Goal: Information Seeking & Learning: Learn about a topic

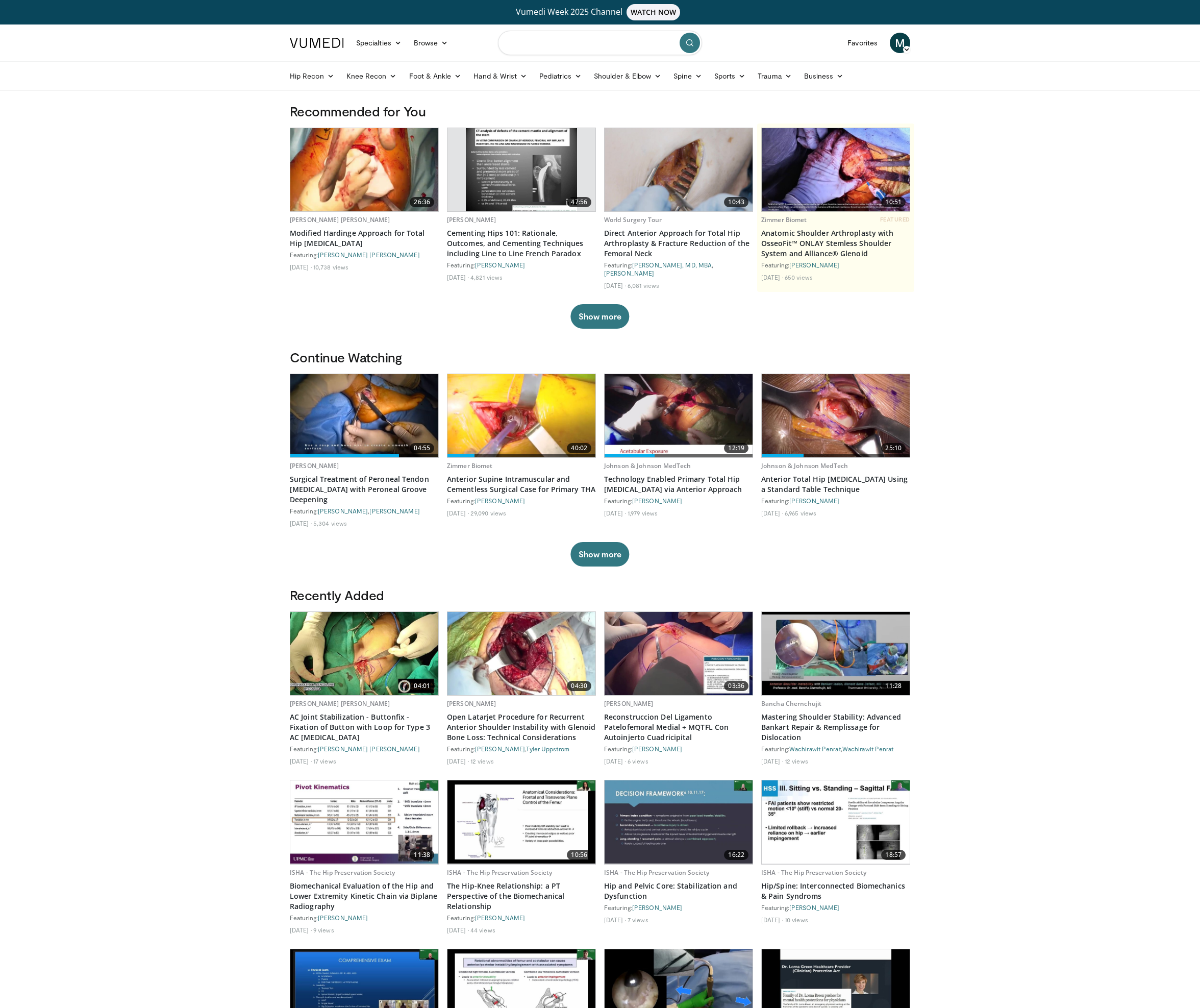
click at [571, 45] on input "Search topics, interventions" at bounding box center [600, 42] width 205 height 25
type input "********"
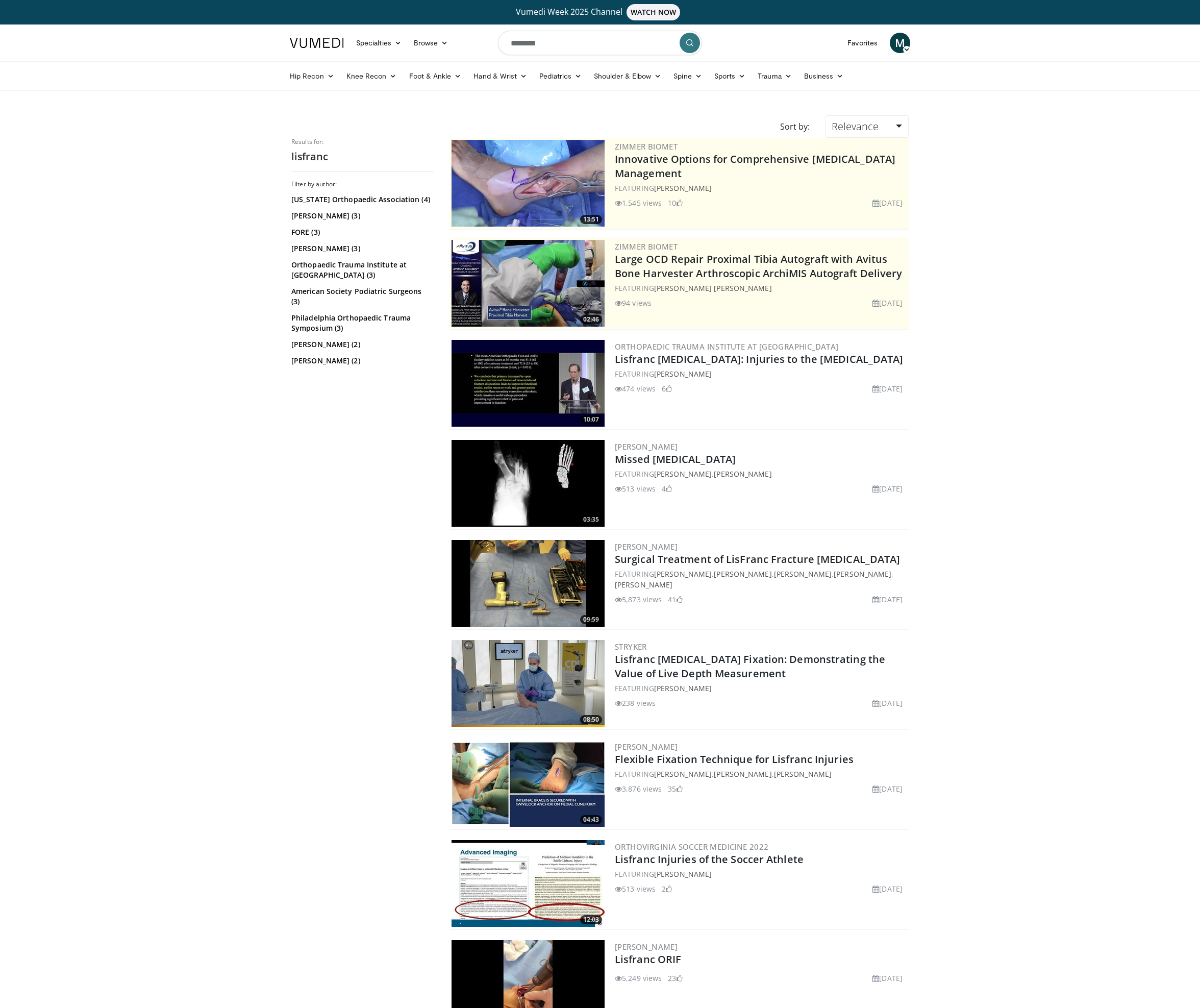
scroll to position [2, 0]
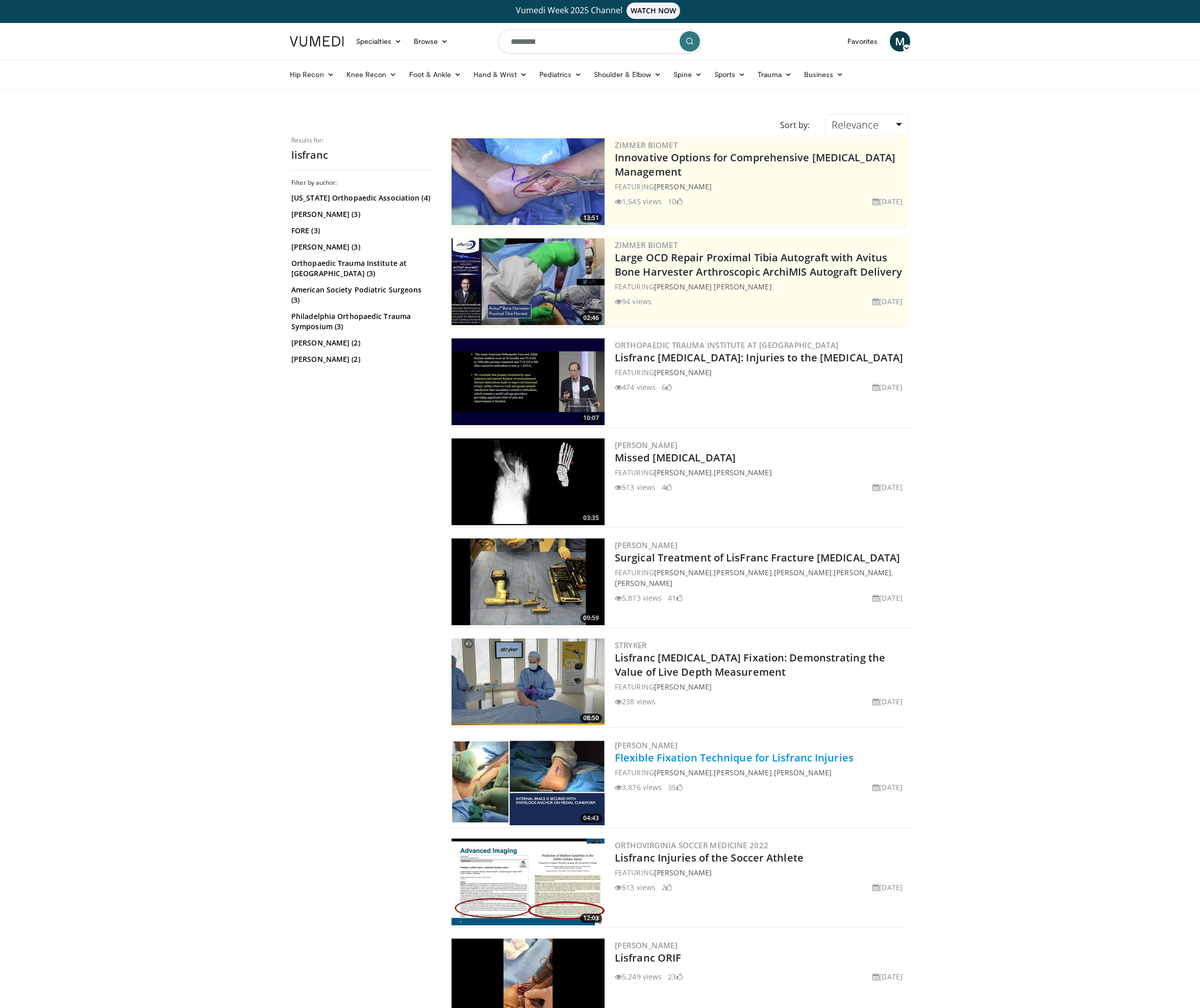
click at [741, 755] on link "Flexible Fixation Technique for Lisfranc Injuries" at bounding box center [734, 757] width 239 height 14
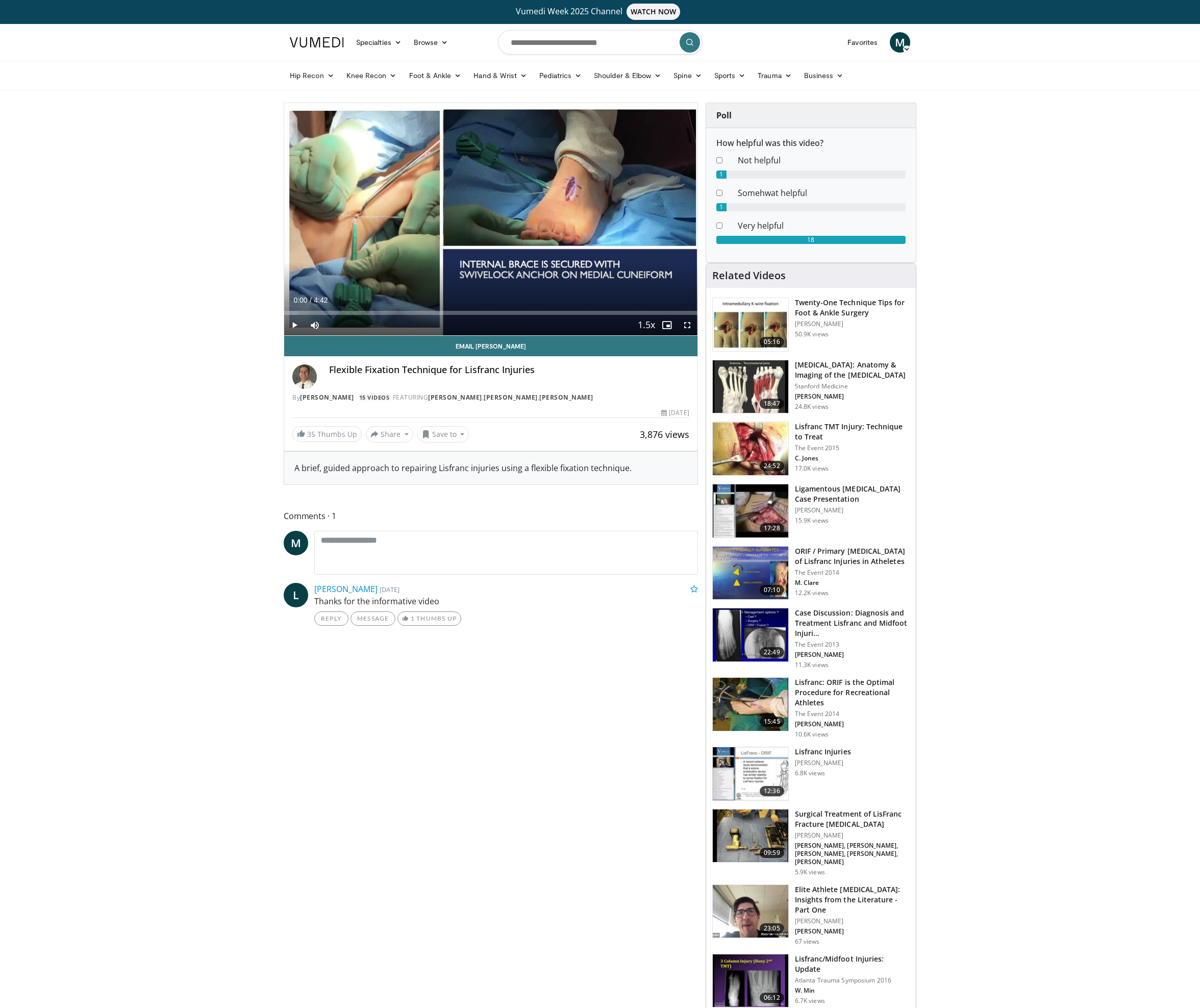
click at [298, 323] on span "Video Player" at bounding box center [294, 325] width 20 height 20
click at [685, 326] on span "Video Player" at bounding box center [687, 325] width 20 height 20
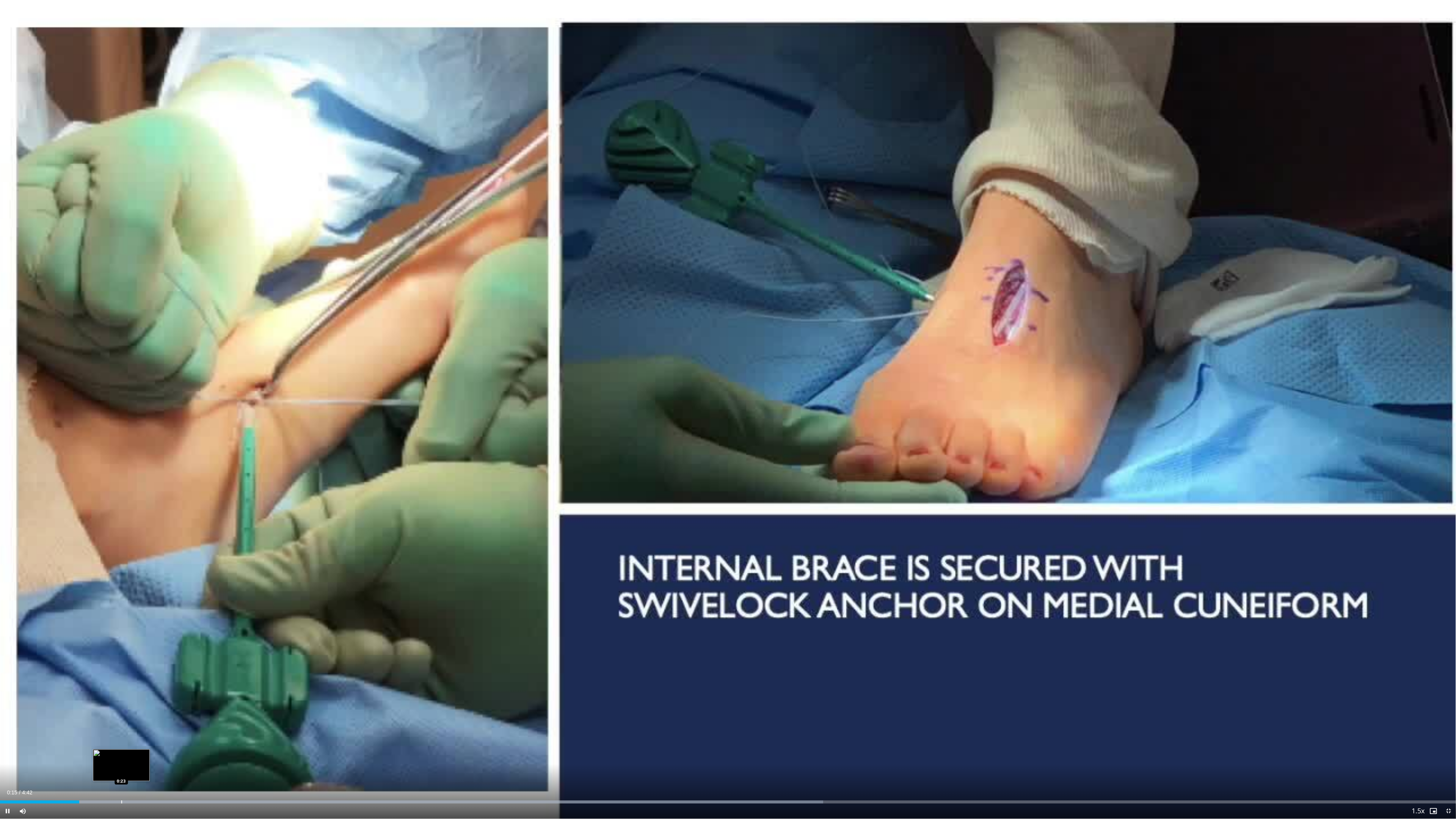
click at [121, 749] on div "Progress Bar" at bounding box center [121, 802] width 1 height 3
click at [266, 749] on div "Progress Bar" at bounding box center [266, 802] width 1 height 3
click at [196, 749] on div "Loaded : 63.60% 0:51 0:38" at bounding box center [728, 800] width 1456 height 7
click at [160, 749] on div "Progress Bar" at bounding box center [160, 802] width 1 height 3
click at [134, 749] on div "Loaded : 67.14% 0:34 0:26" at bounding box center [728, 800] width 1456 height 7
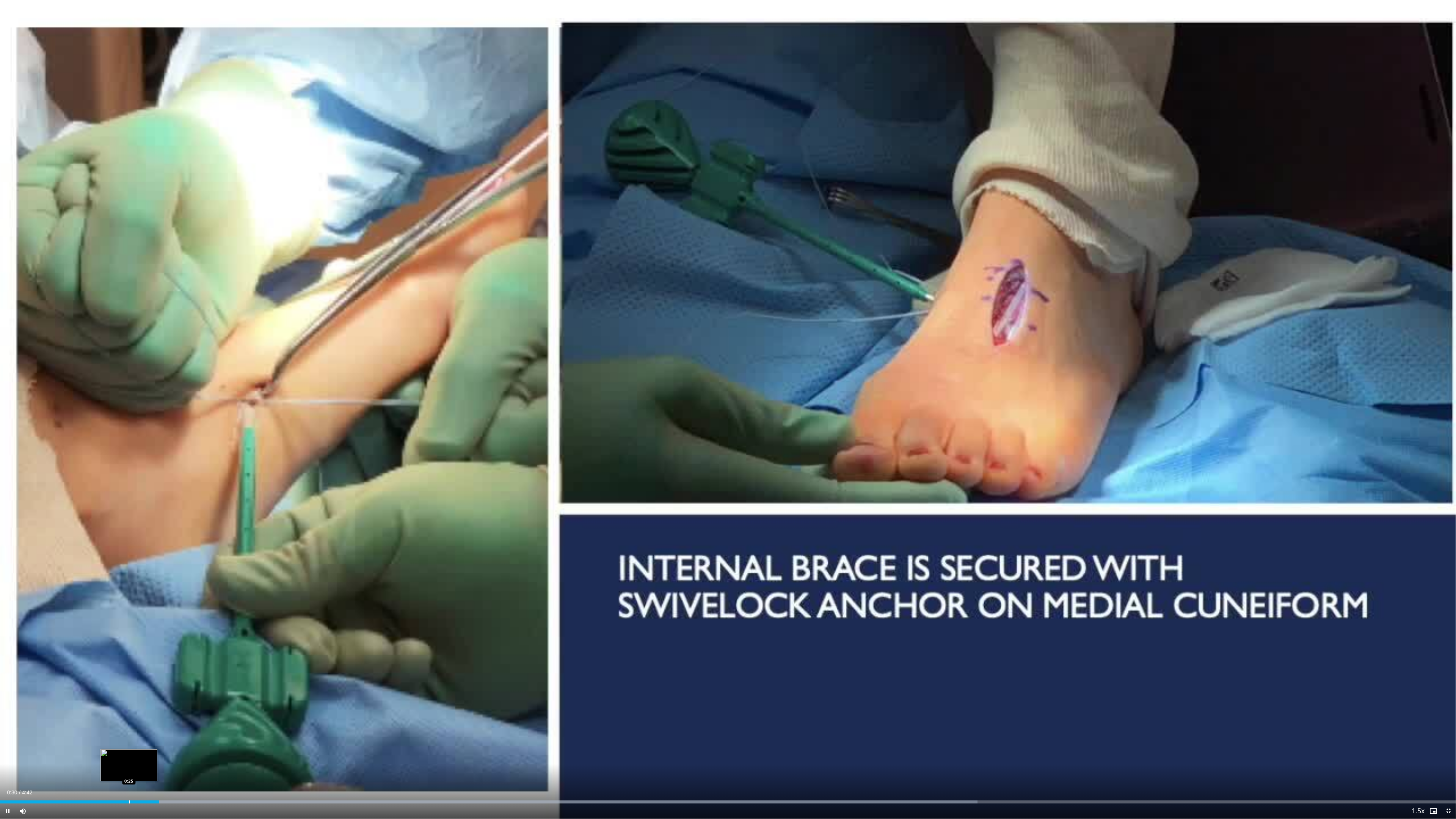
click at [129, 749] on div "Progress Bar" at bounding box center [129, 802] width 1 height 3
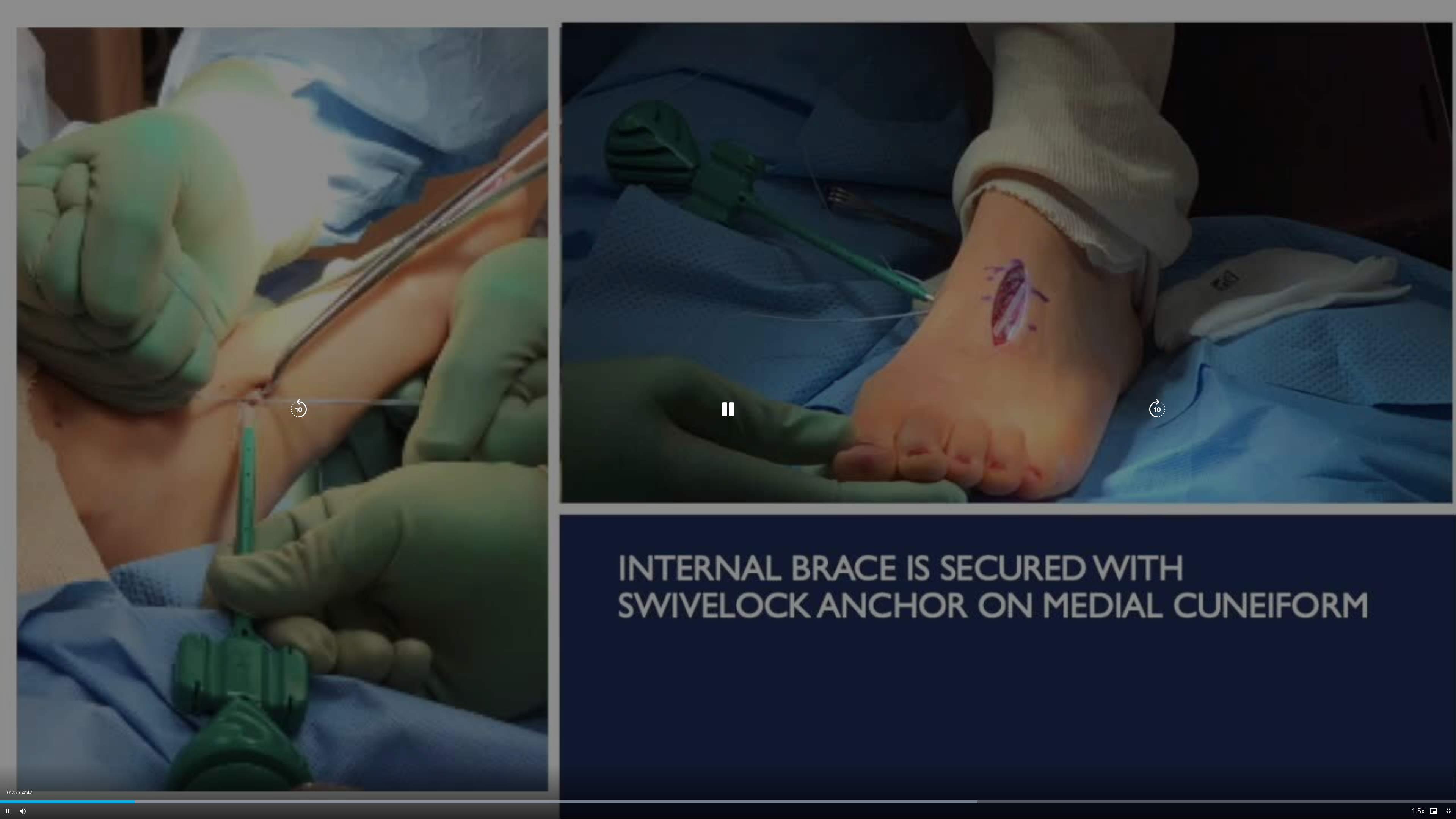
click at [198, 618] on div "10 seconds Tap to unmute" at bounding box center [728, 410] width 1456 height 819
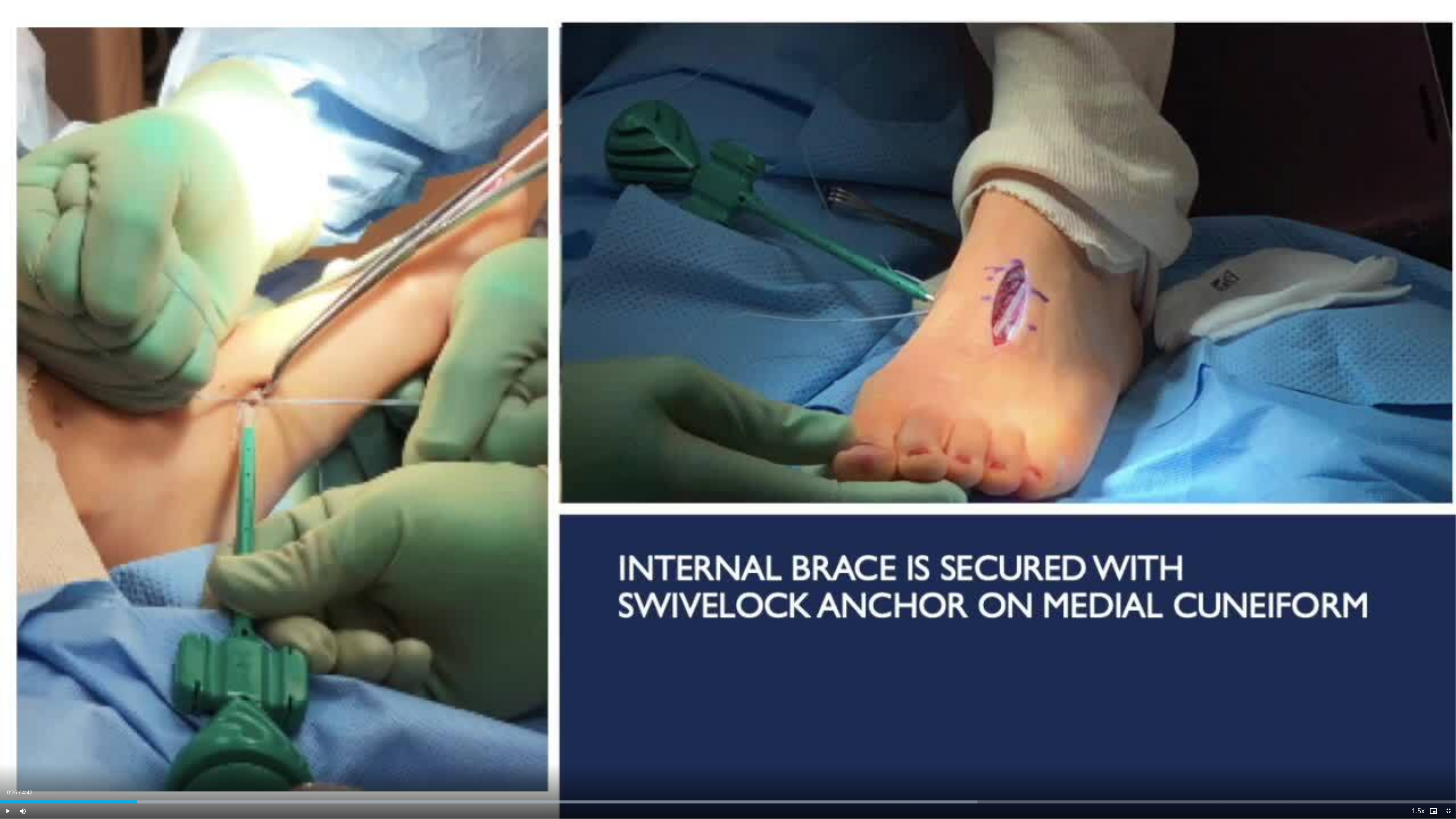
click at [198, 618] on div "10 seconds Tap to unmute" at bounding box center [728, 410] width 1456 height 819
click at [892, 749] on span "Video Player" at bounding box center [1448, 811] width 15 height 15
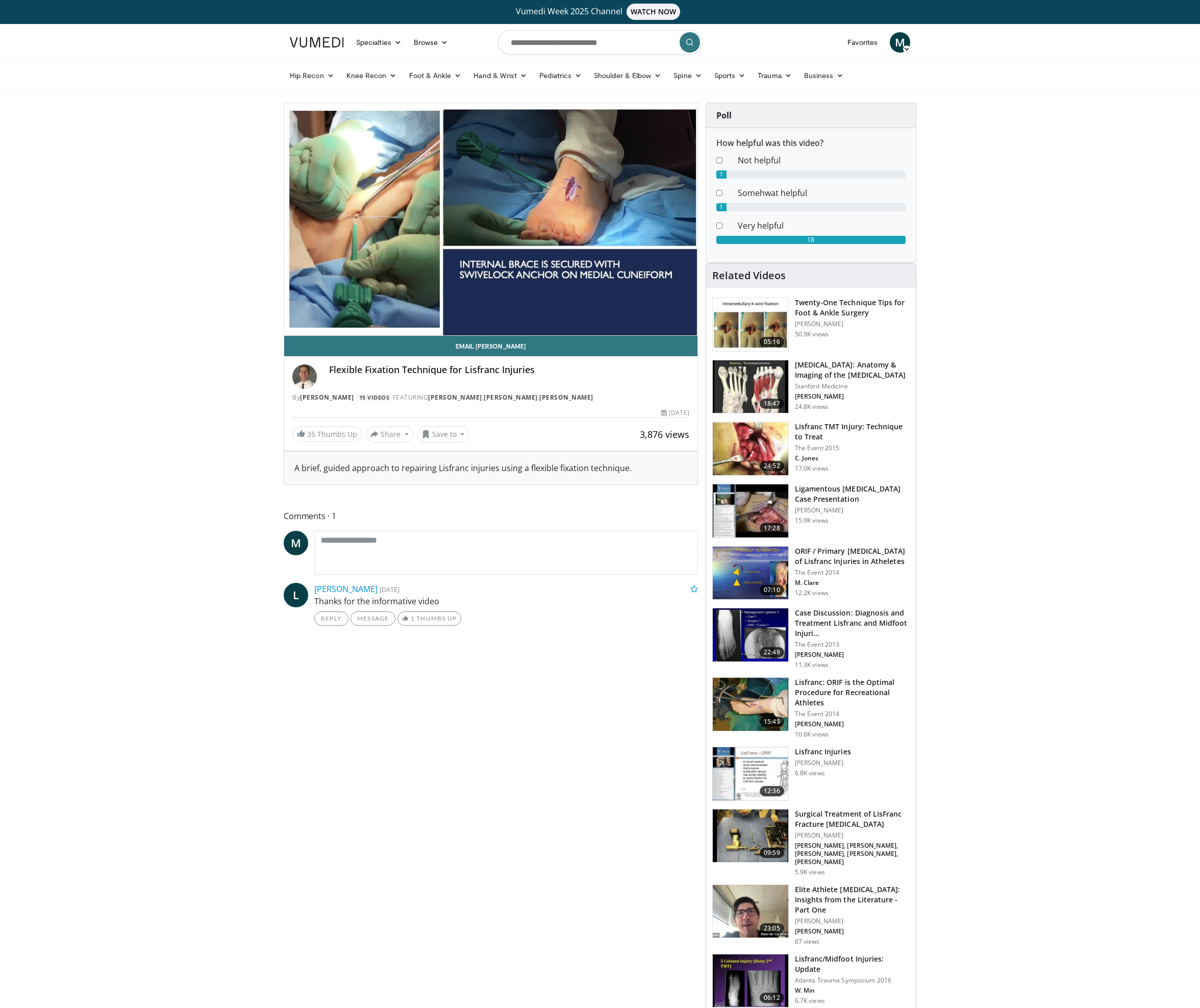
click at [844, 827] on h3 "Surgical Treatment of LisFranc Fracture Dislocation" at bounding box center [853, 819] width 115 height 20
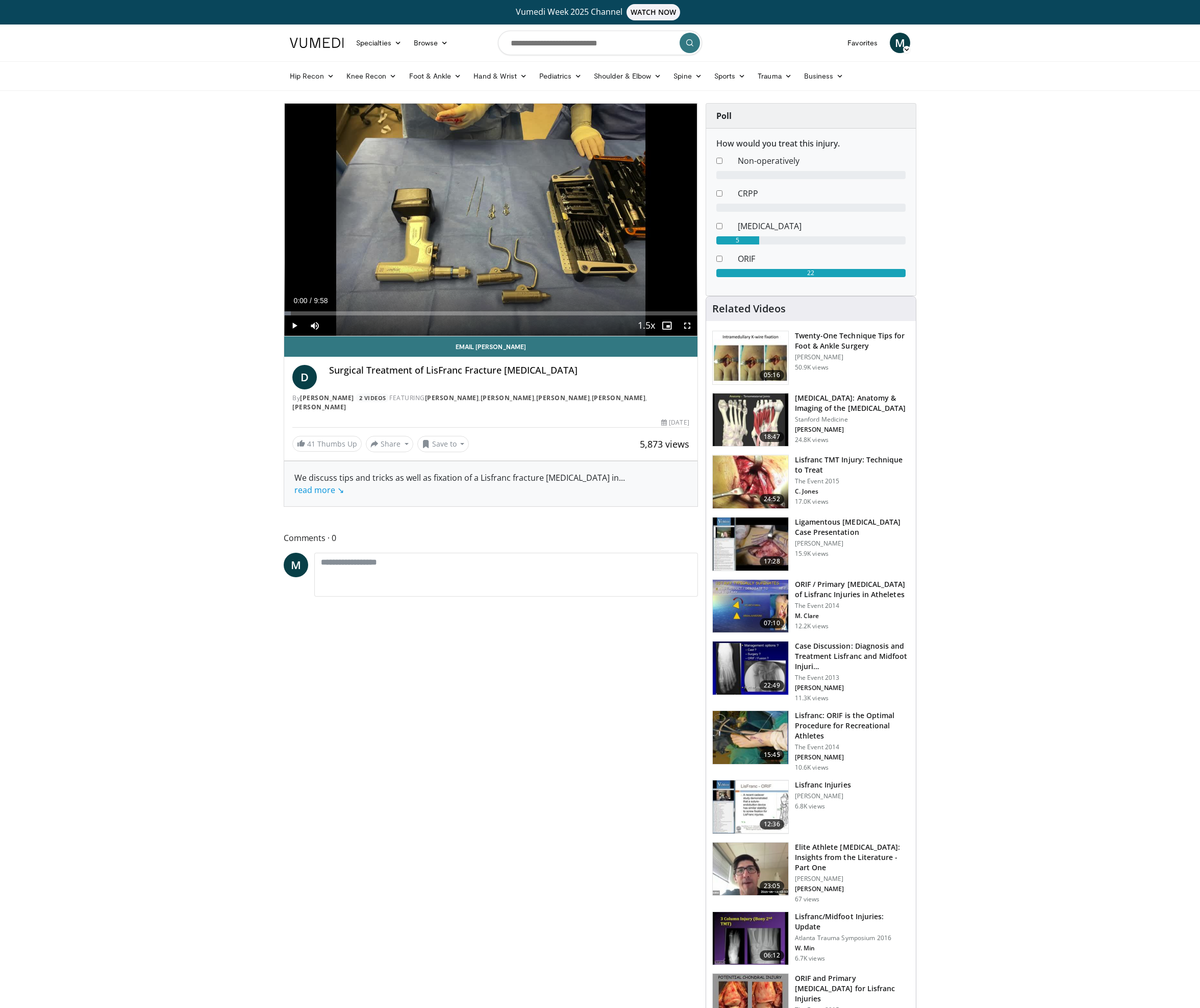
click at [679, 325] on span "Video Player" at bounding box center [687, 325] width 20 height 20
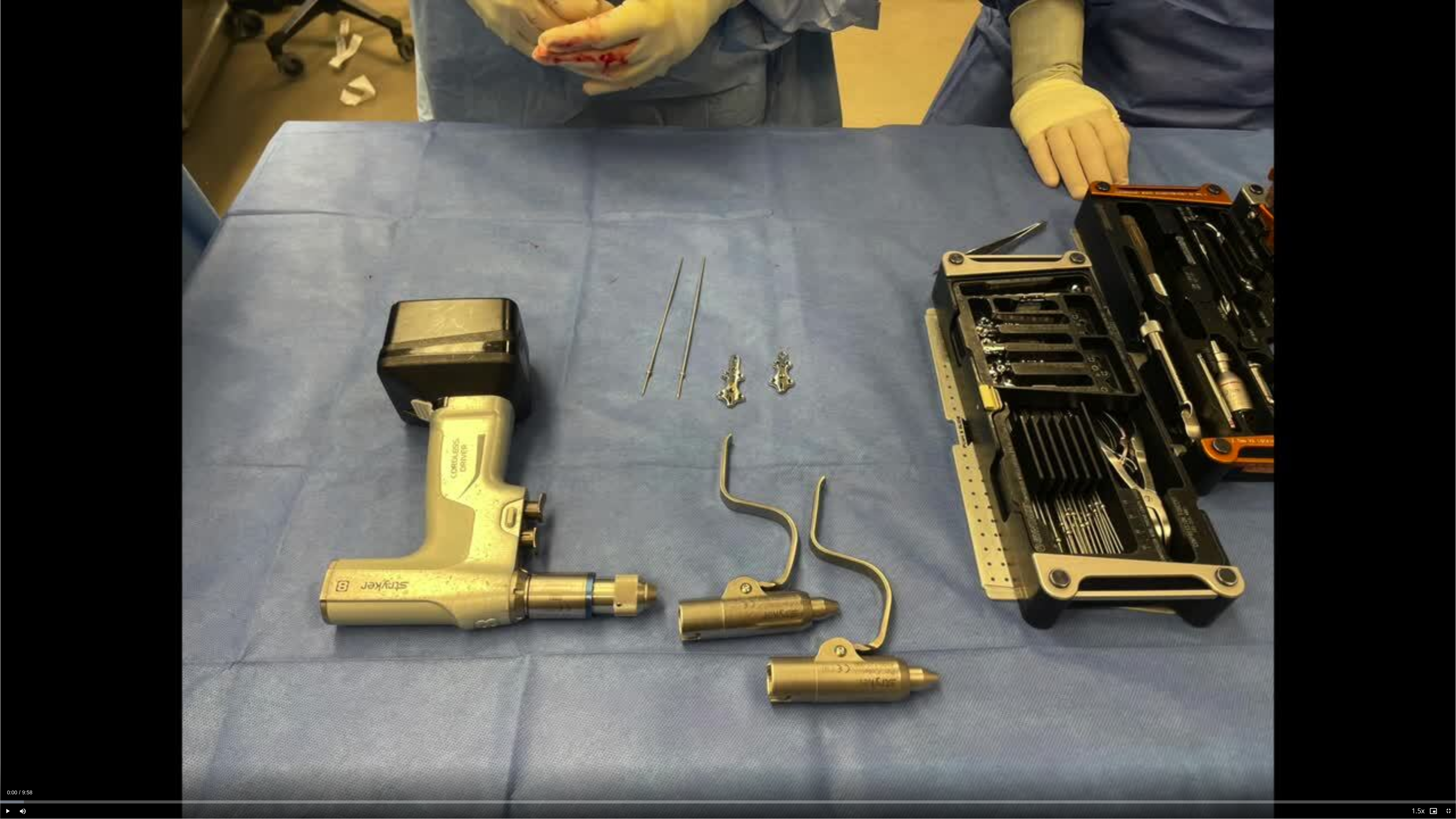
click at [147, 749] on div "Current Time 0:00 / Duration 9:58 Play Skip Backward Skip Forward Mute Loaded :…" at bounding box center [728, 811] width 1456 height 15
click at [148, 749] on div "Progress Bar" at bounding box center [148, 802] width 1 height 3
click at [270, 749] on div "Loaded : 26.76% 1:00 1:50" at bounding box center [728, 800] width 1456 height 7
click at [3, 749] on span "Video Player" at bounding box center [8, 811] width 15 height 15
click at [299, 749] on div "Progress Bar" at bounding box center [299, 802] width 1 height 3
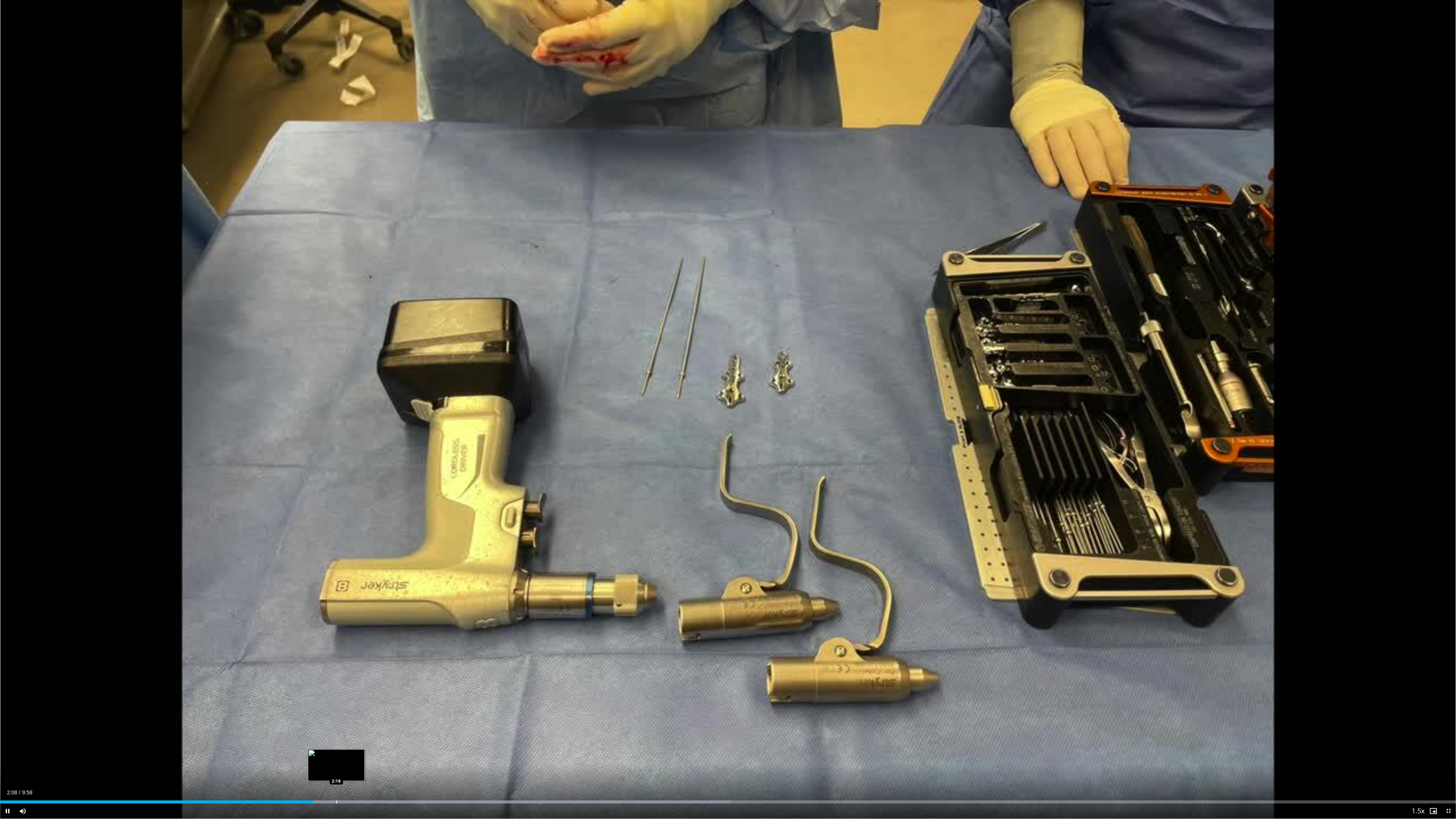
click at [337, 749] on div "Loaded : 50.19% 2:08 2:18" at bounding box center [728, 800] width 1456 height 7
click at [352, 749] on div "Loaded : 51.86% 2:19 2:24" at bounding box center [728, 800] width 1456 height 7
click at [365, 749] on div "Progress Bar" at bounding box center [364, 802] width 1 height 3
click at [399, 749] on div "Progress Bar" at bounding box center [399, 802] width 1 height 3
click at [426, 749] on div "Progress Bar" at bounding box center [426, 802] width 1 height 3
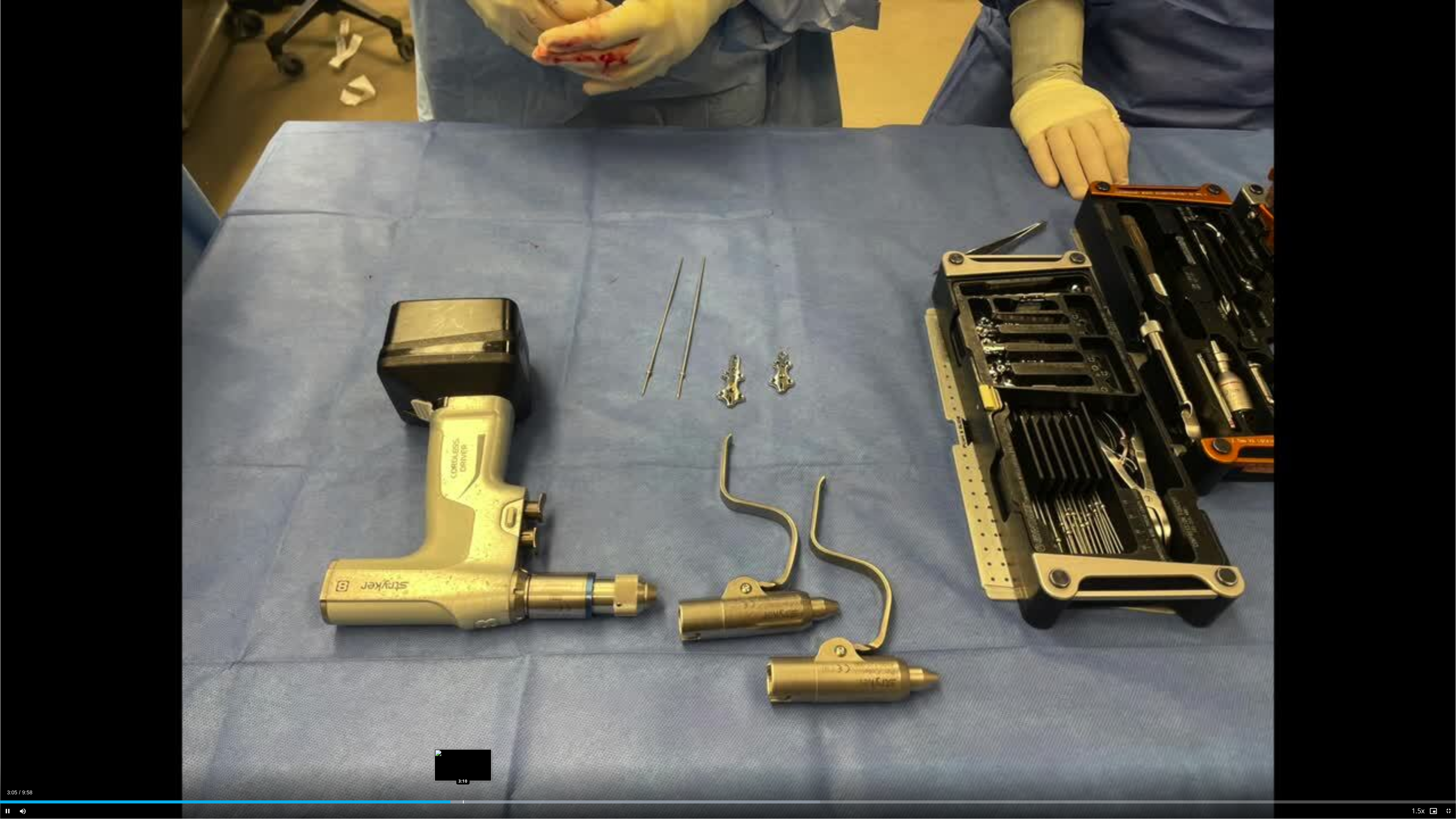
click at [463, 749] on div "Progress Bar" at bounding box center [463, 802] width 1 height 3
click at [487, 749] on div "Loaded : 56.88% 3:10 3:19" at bounding box center [728, 800] width 1456 height 7
click at [541, 749] on div "Loaded : 58.56% 3:21 3:42" at bounding box center [728, 800] width 1456 height 7
click at [593, 749] on div "Progress Bar" at bounding box center [593, 802] width 1 height 3
click at [628, 749] on div "Loaded : 61.90% 4:04 4:17" at bounding box center [728, 800] width 1456 height 7
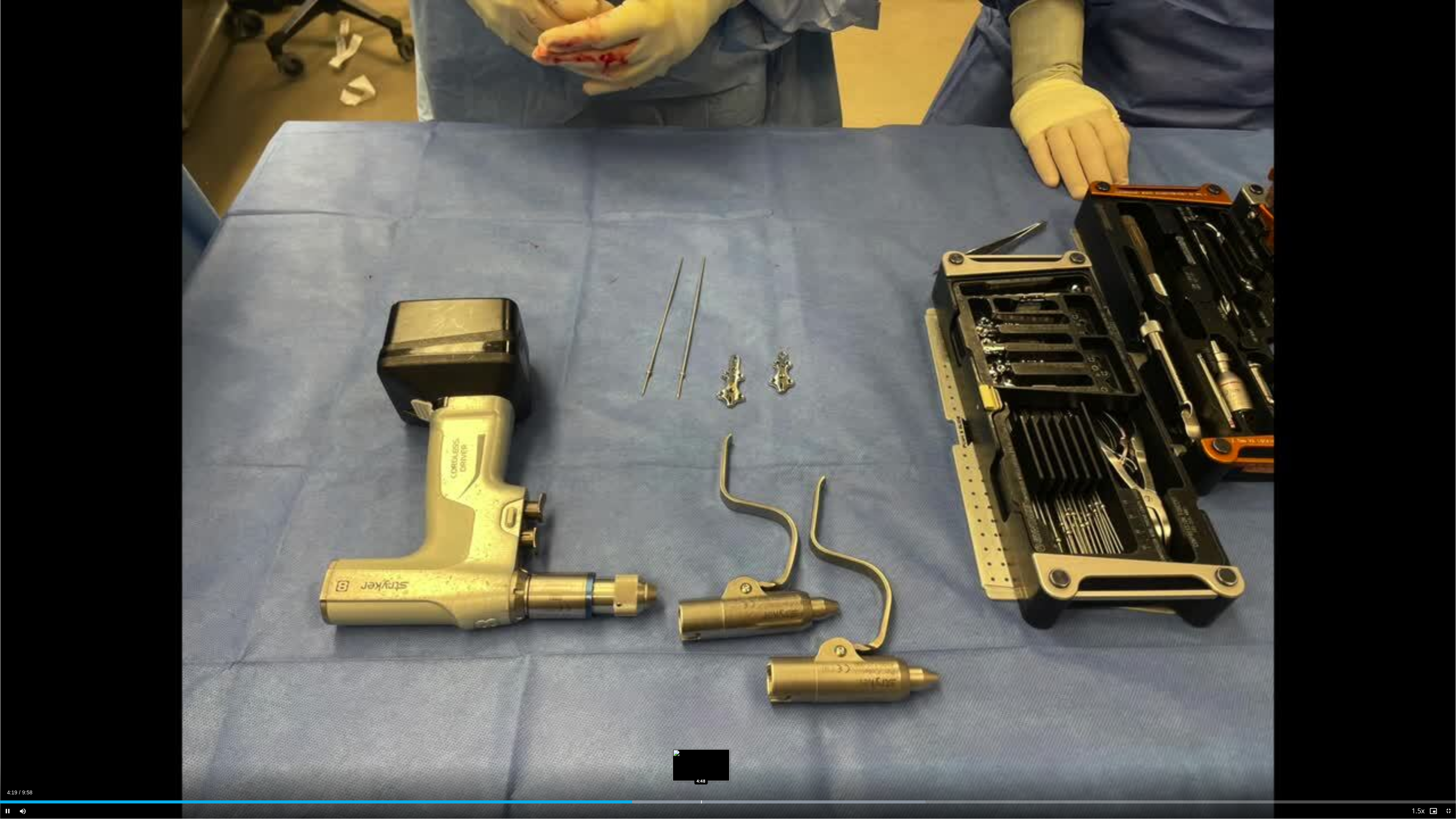
click at [701, 749] on div "Progress Bar" at bounding box center [701, 802] width 1 height 3
click at [752, 749] on div "Loaded : 64.62% 5:08 5:08" at bounding box center [728, 800] width 1456 height 7
click at [892, 749] on div "Progress Bar" at bounding box center [895, 802] width 1 height 3
click at [892, 749] on div "Progress Bar" at bounding box center [930, 802] width 1 height 3
click at [892, 749] on span "Video Player" at bounding box center [1448, 811] width 15 height 15
